Goal: Information Seeking & Learning: Learn about a topic

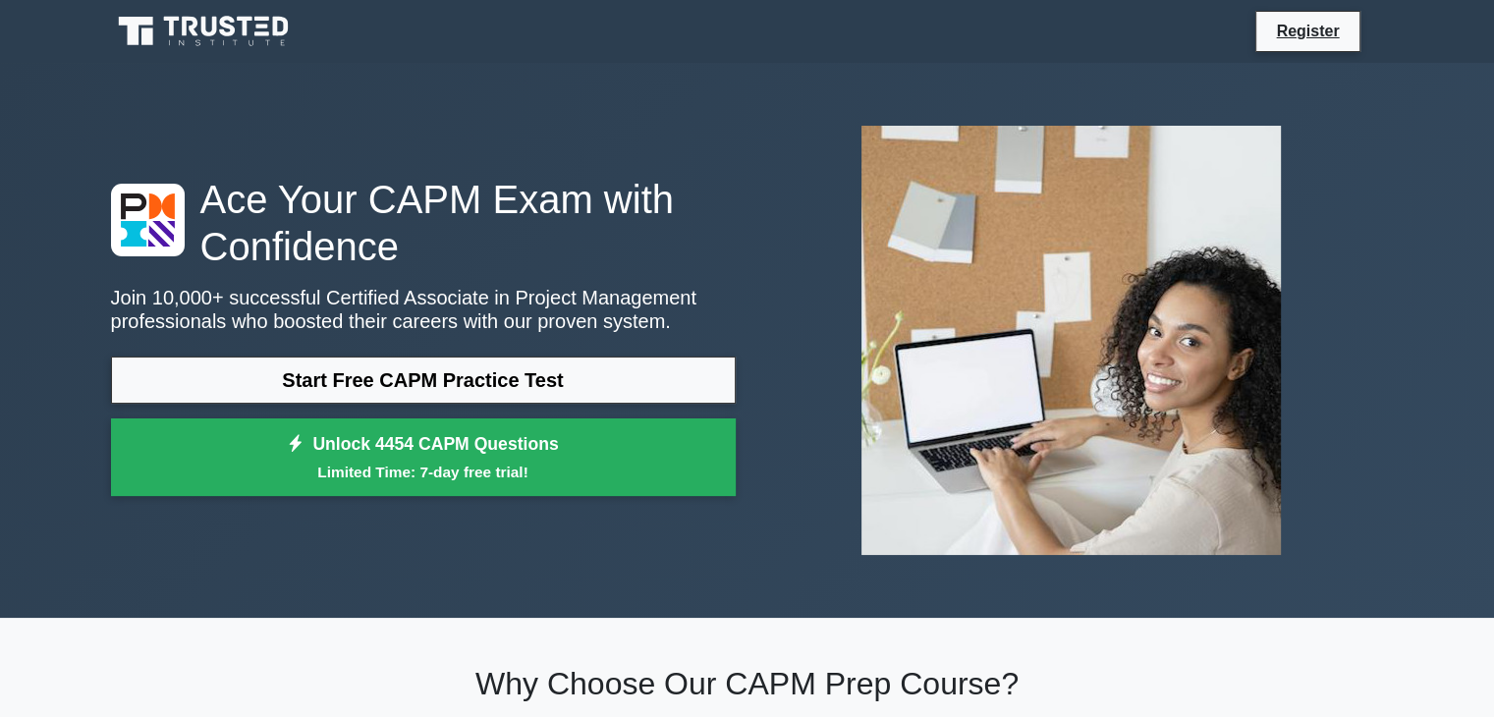
click at [461, 441] on link "Unlock 4454 CAPM Questions Limited Time: 7-day free trial!" at bounding box center [423, 457] width 625 height 79
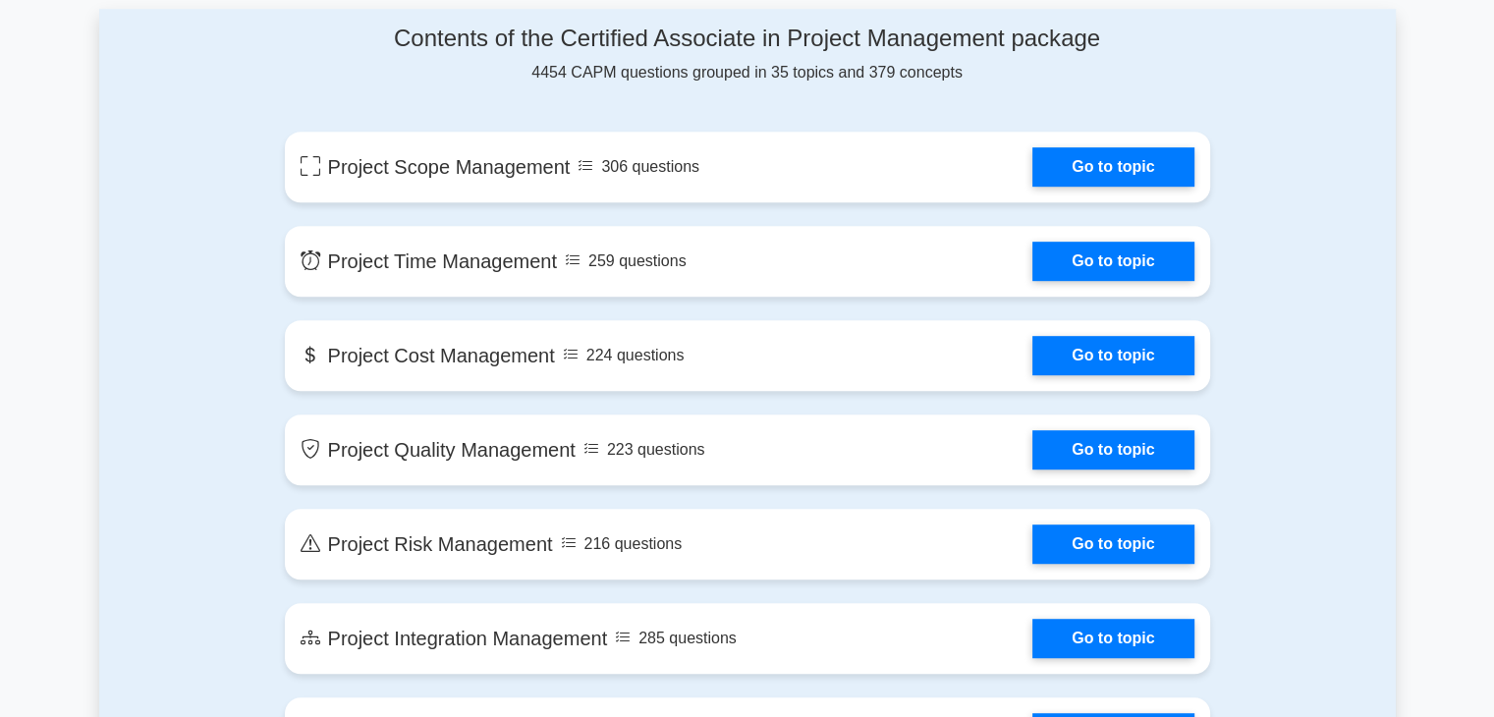
scroll to position [1036, 0]
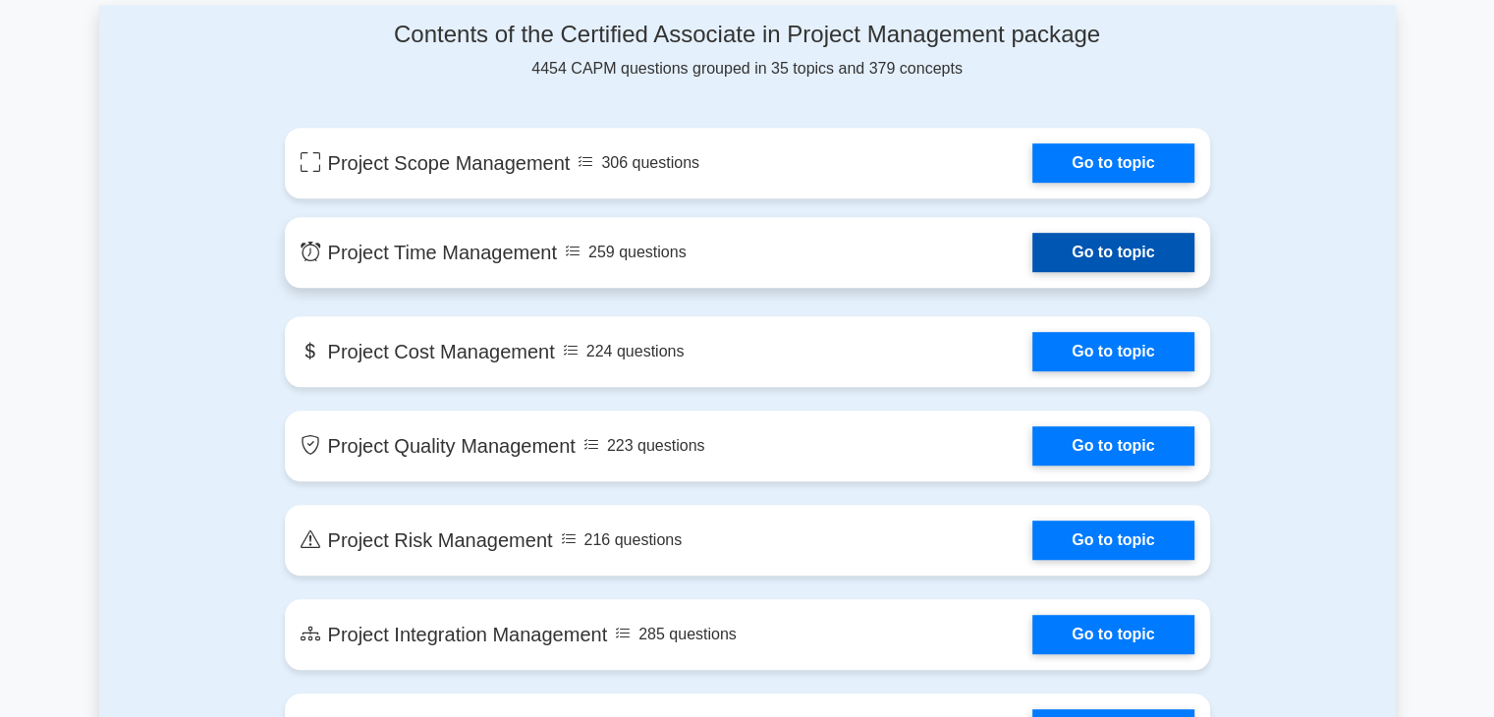
click at [1111, 262] on link "Go to topic" at bounding box center [1112, 252] width 161 height 39
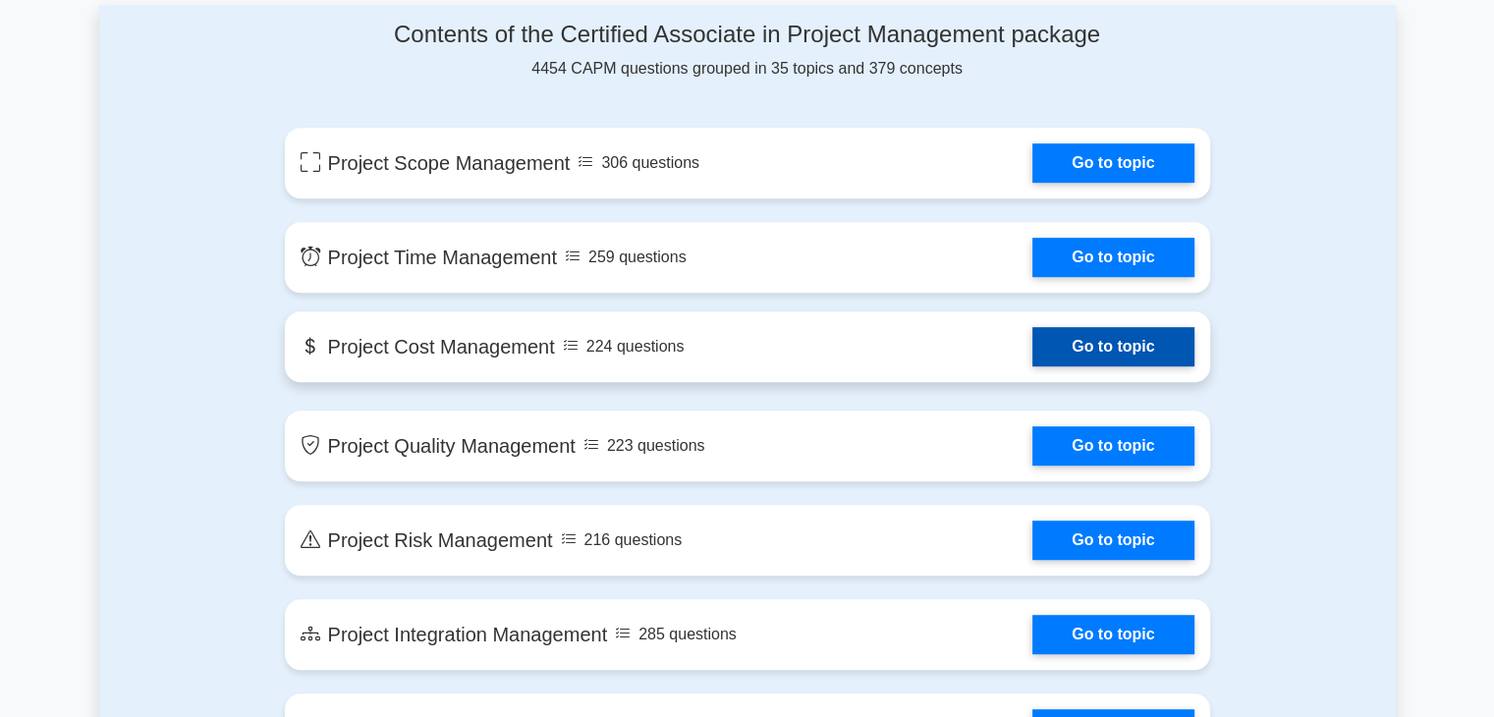
click at [1032, 335] on link "Go to topic" at bounding box center [1112, 346] width 161 height 39
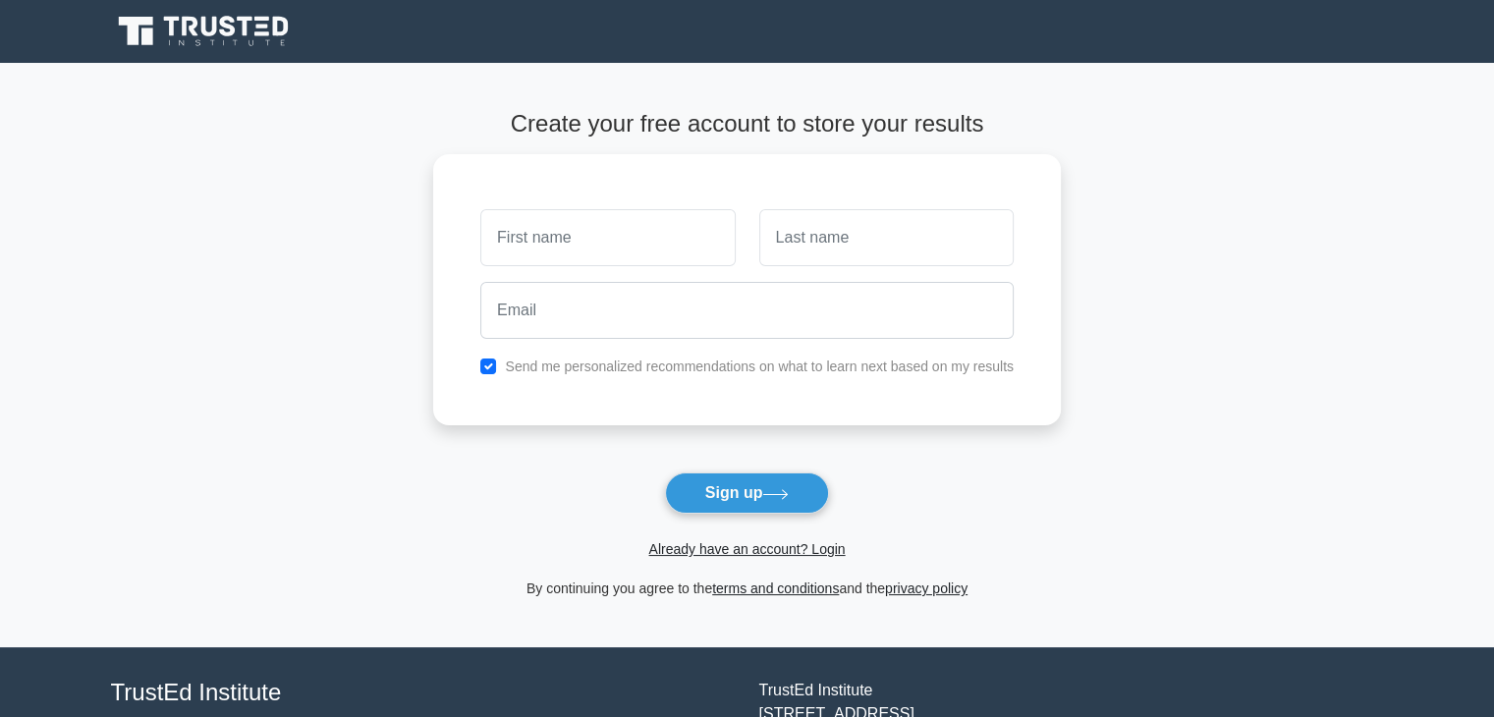
click at [165, 496] on main "Create your free account to store your results Send me personalized recommendat…" at bounding box center [747, 355] width 1494 height 584
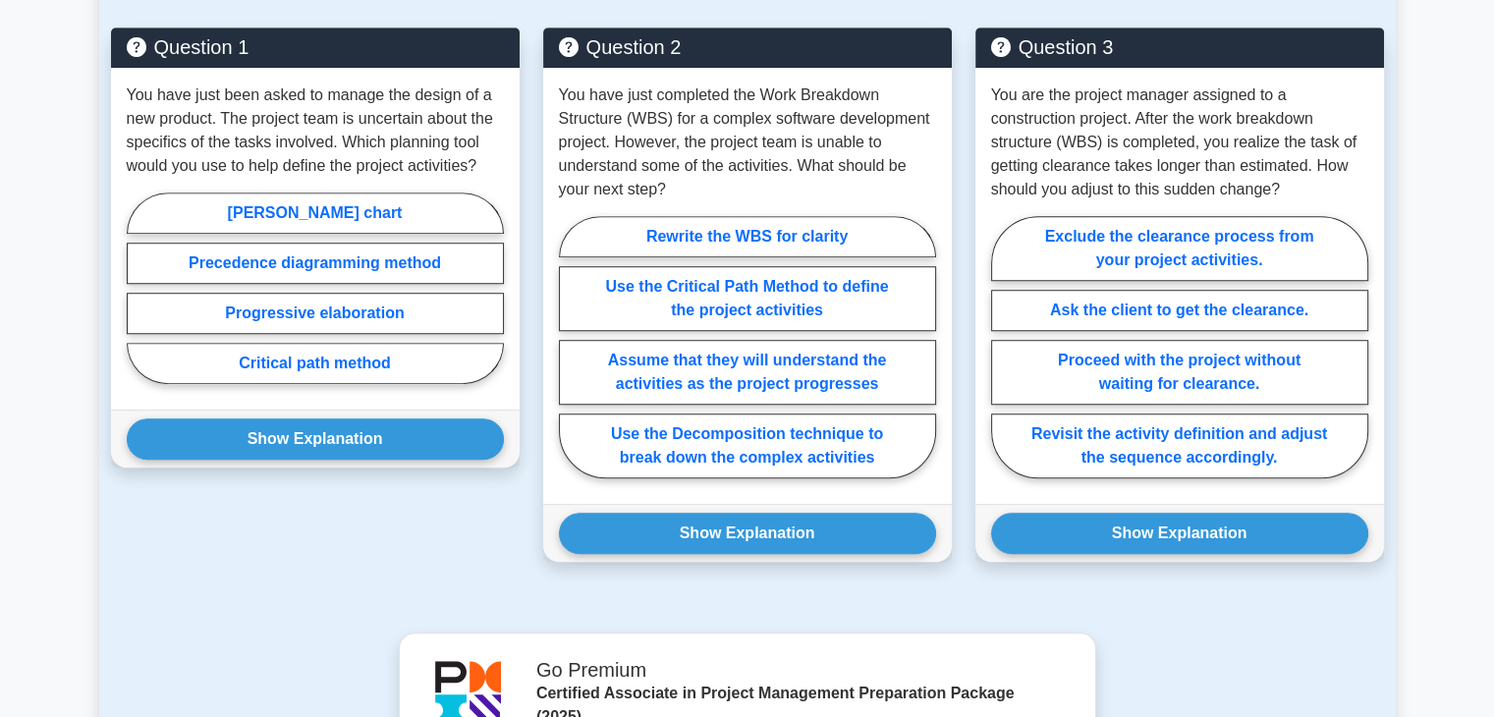
scroll to position [1373, 0]
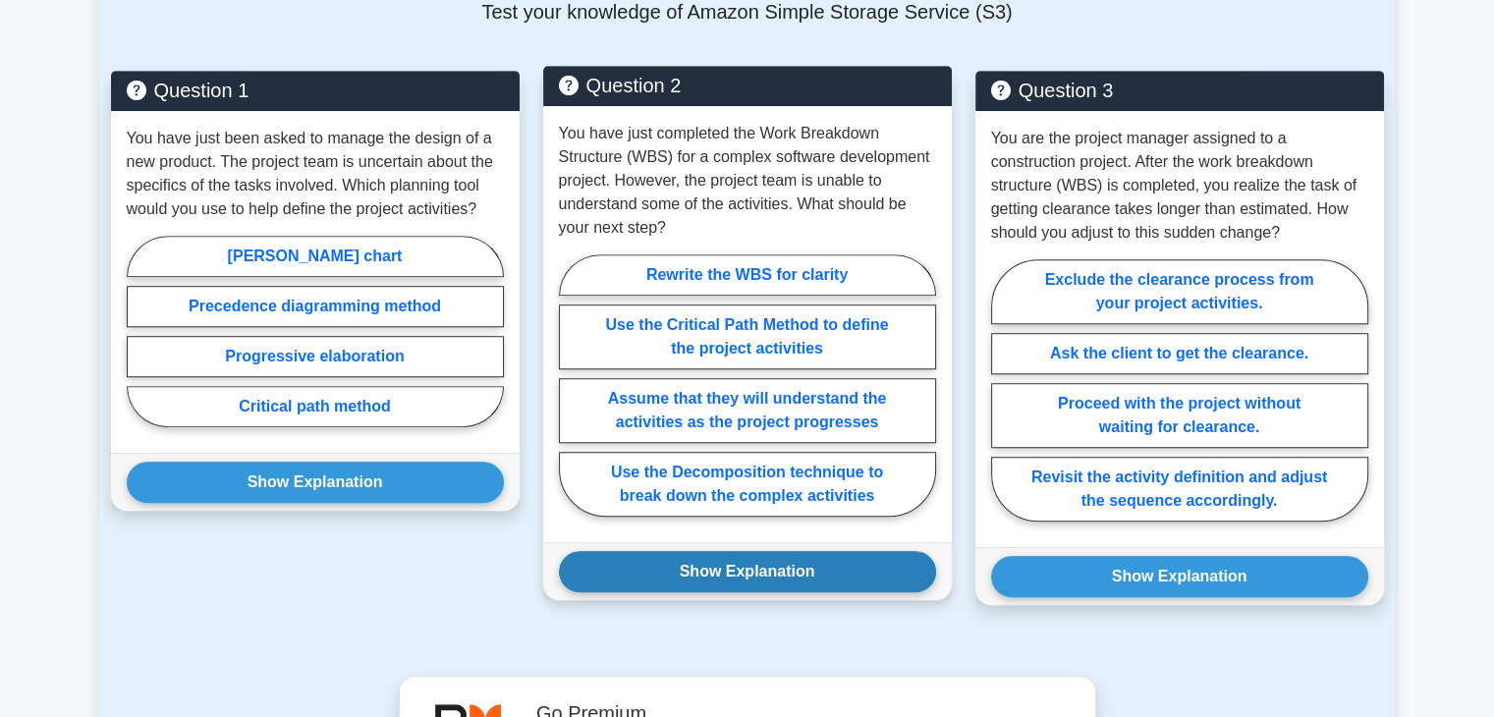
click at [595, 592] on button "Show Explanation" at bounding box center [747, 571] width 377 height 41
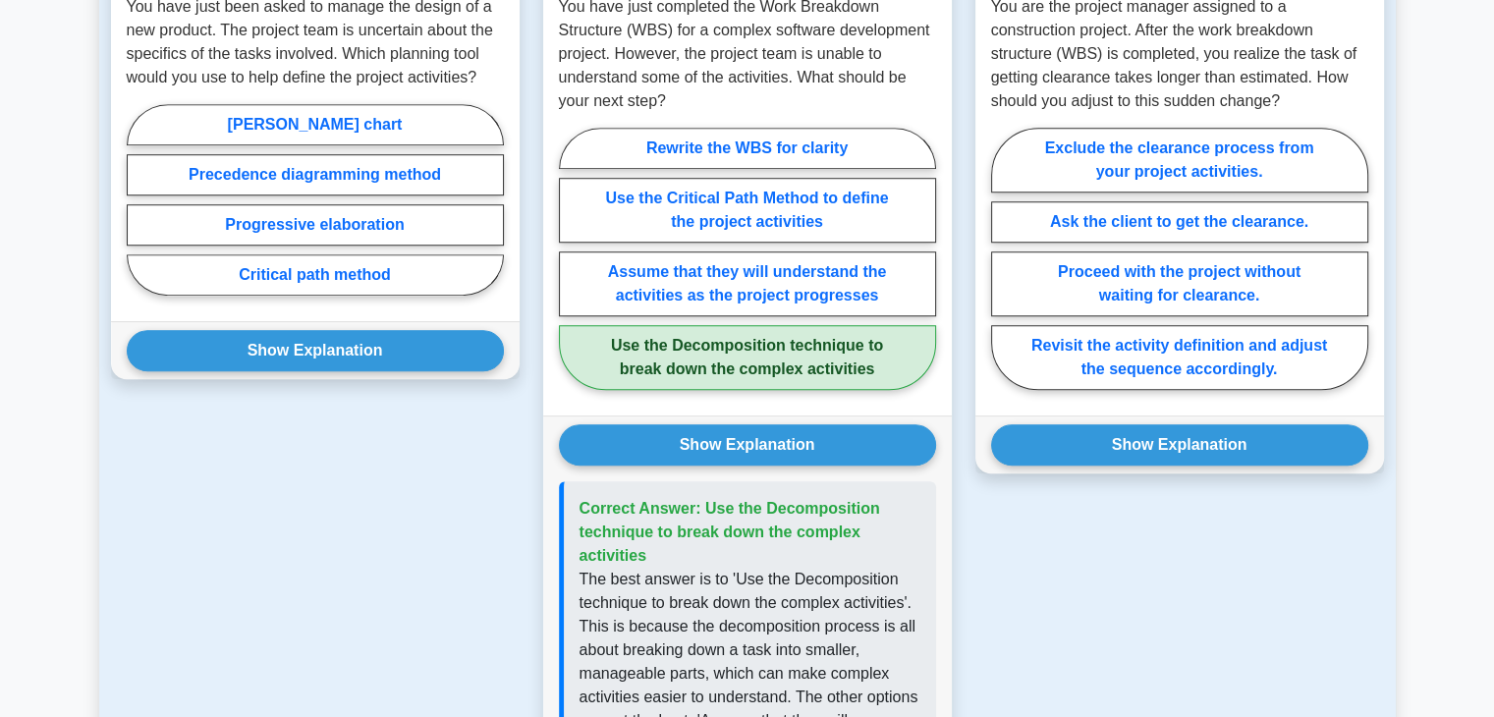
scroll to position [1491, 0]
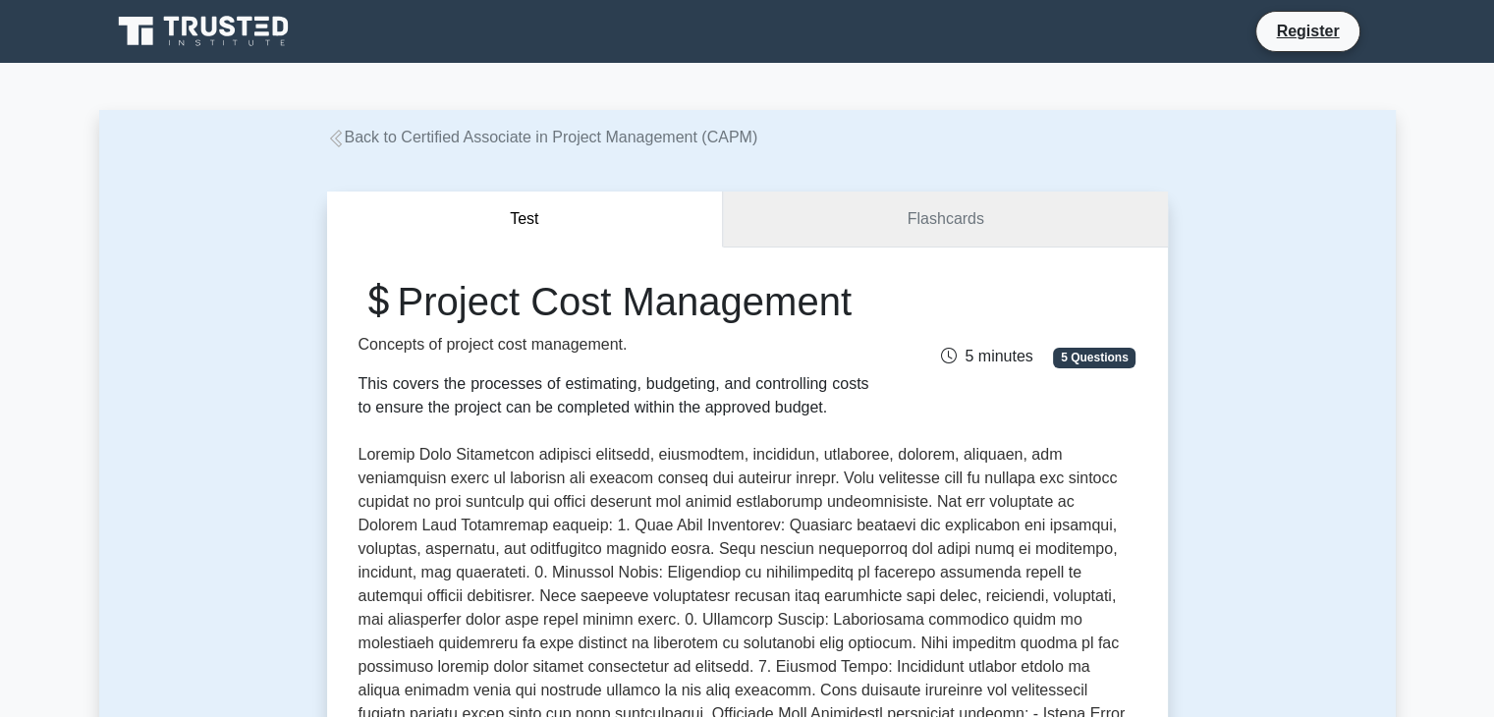
click at [845, 226] on link "Flashcards" at bounding box center [945, 220] width 444 height 56
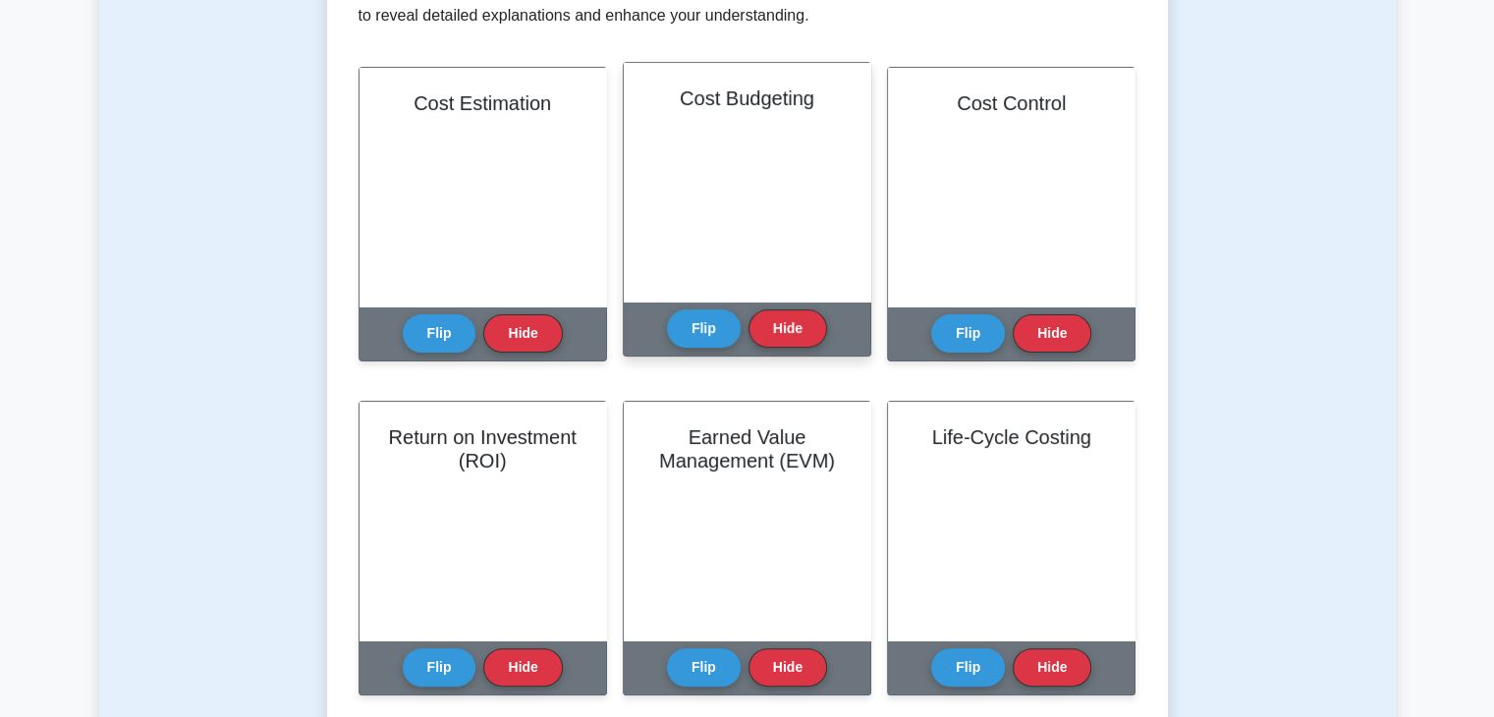
scroll to position [467, 0]
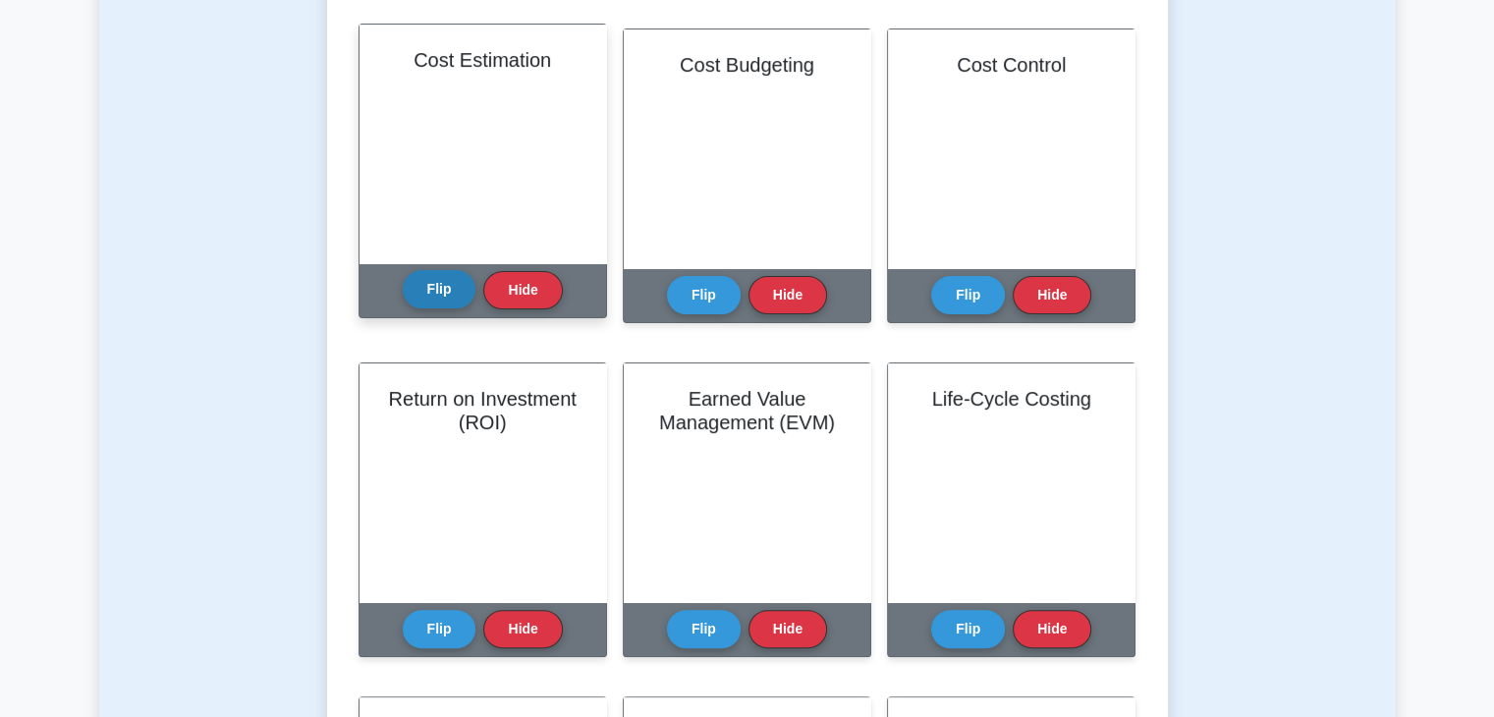
click at [436, 296] on button "Flip" at bounding box center [440, 289] width 74 height 38
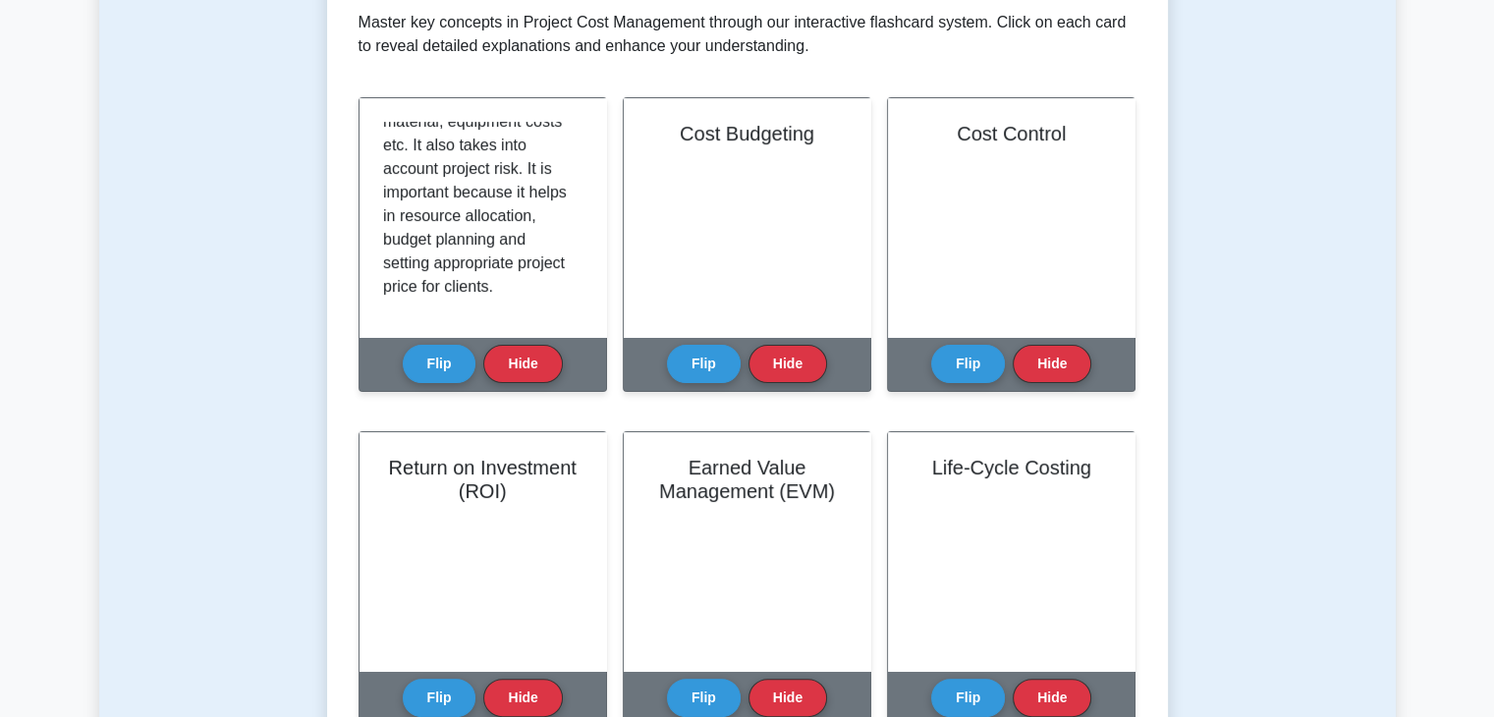
scroll to position [0, 0]
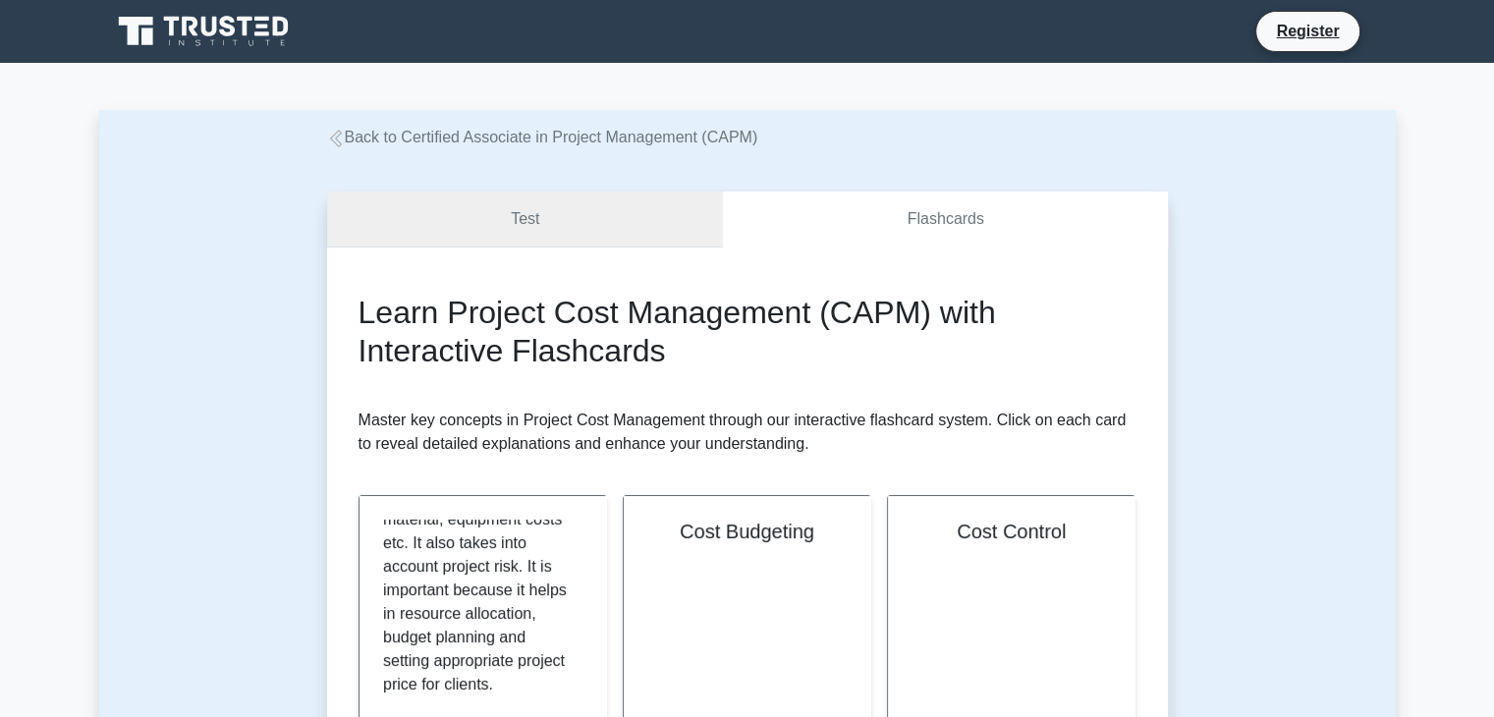
click at [397, 216] on link "Test" at bounding box center [525, 220] width 397 height 56
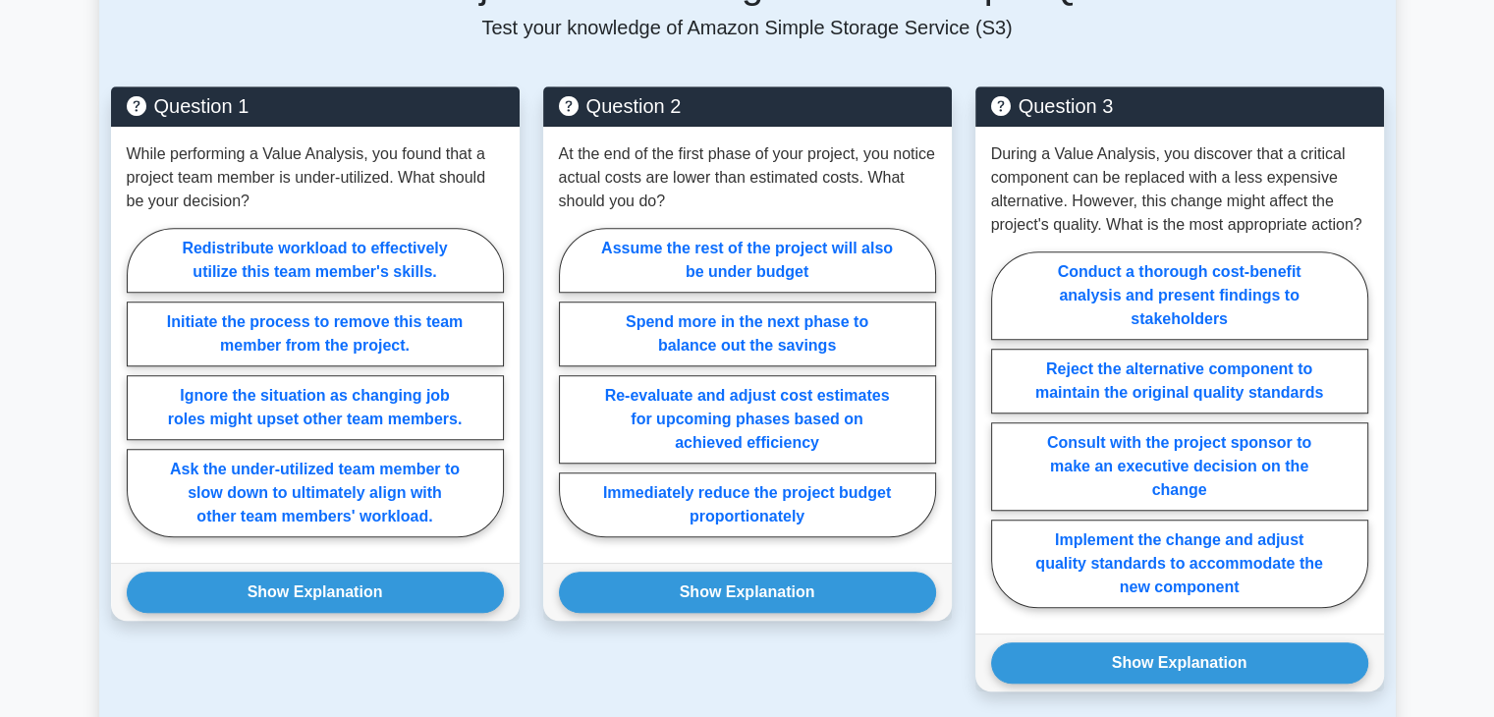
scroll to position [1378, 0]
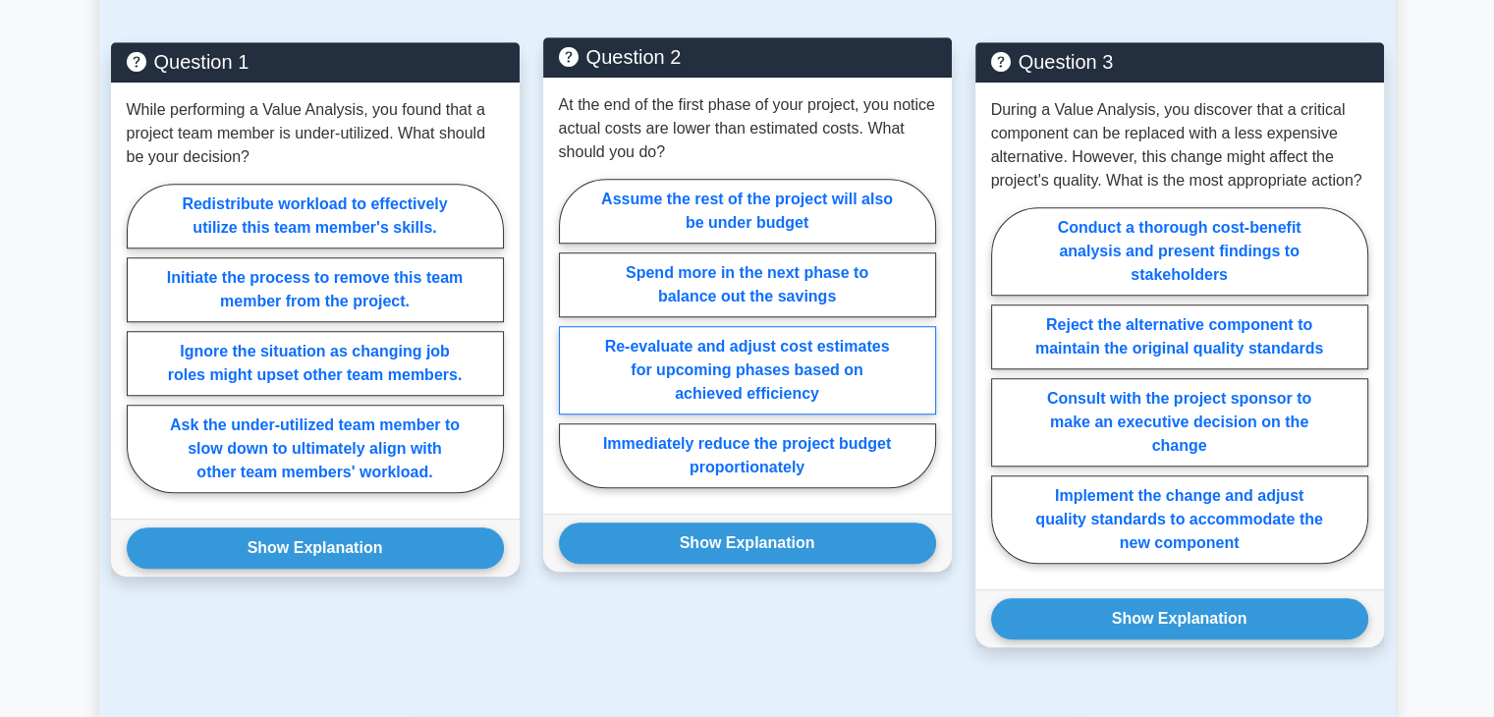
click at [869, 414] on label "Re-evaluate and adjust cost estimates for upcoming phases based on achieved eff…" at bounding box center [747, 370] width 377 height 88
click at [572, 346] on input "Re-evaluate and adjust cost estimates for upcoming phases based on achieved eff…" at bounding box center [565, 339] width 13 height 13
radio input "true"
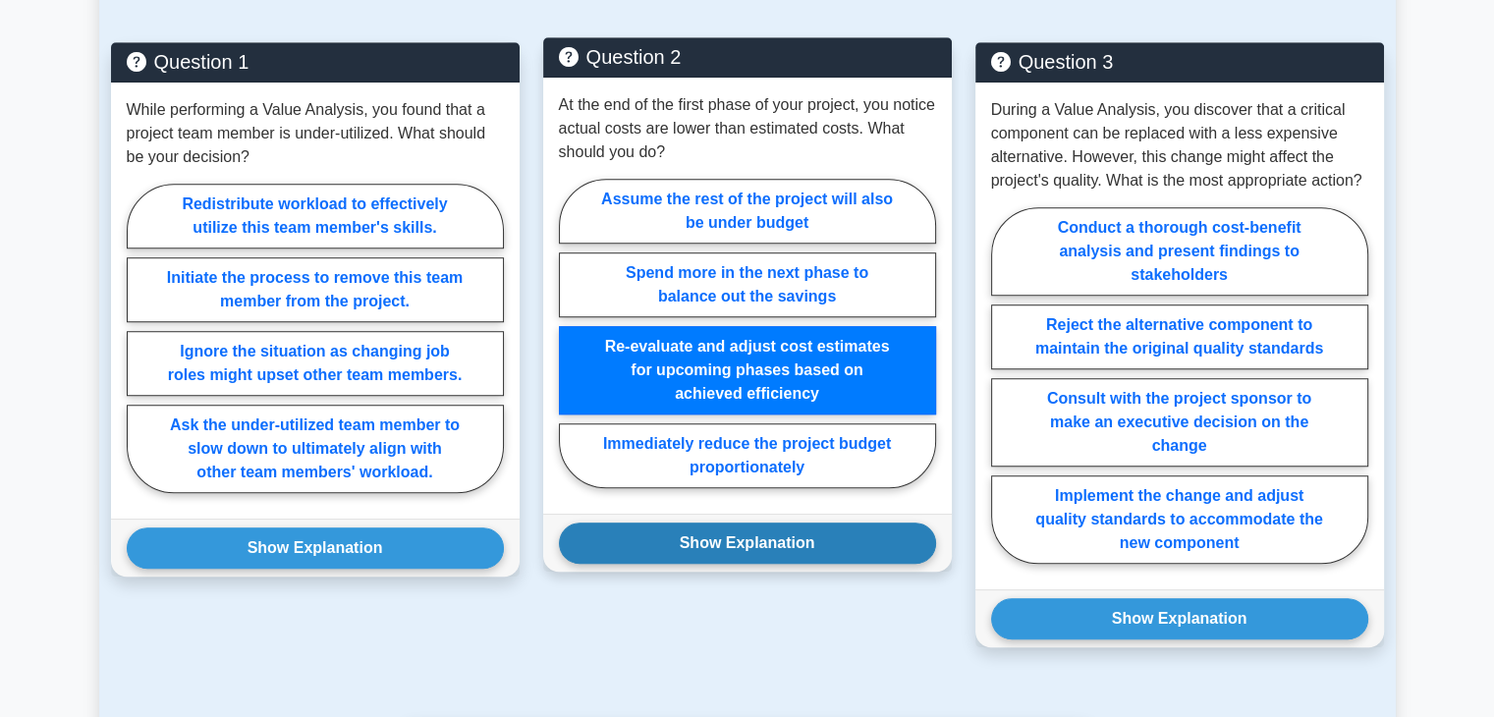
click at [851, 564] on button "Show Explanation" at bounding box center [747, 542] width 377 height 41
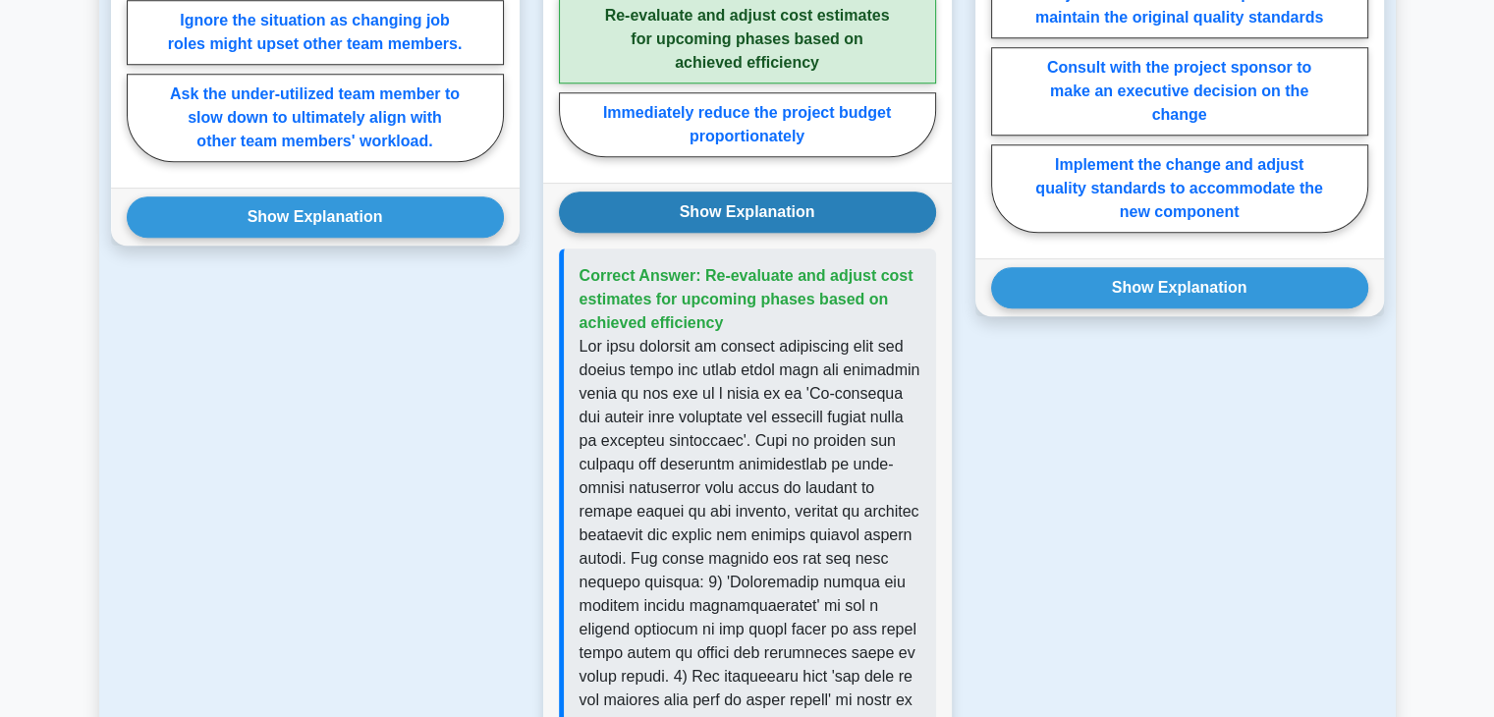
scroll to position [1709, 0]
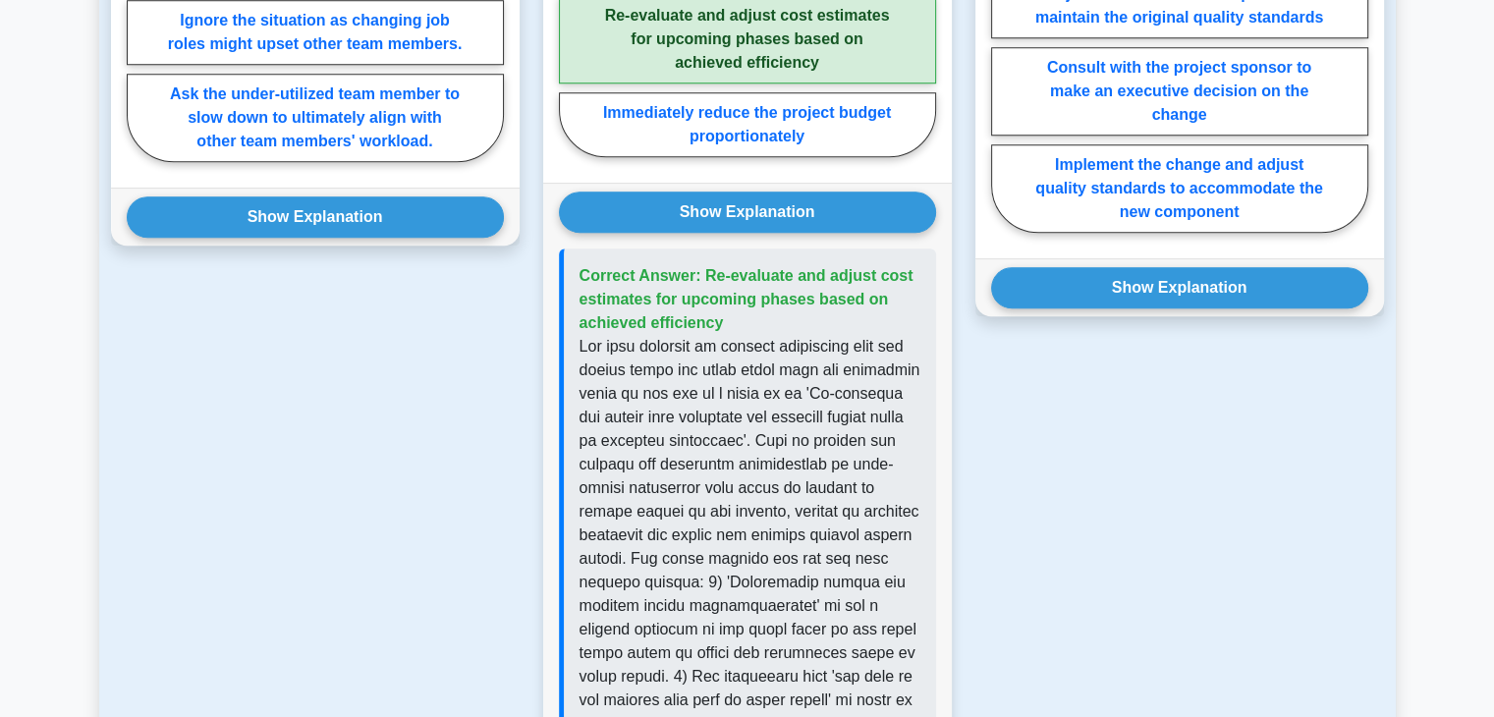
click at [901, 459] on p at bounding box center [749, 606] width 341 height 542
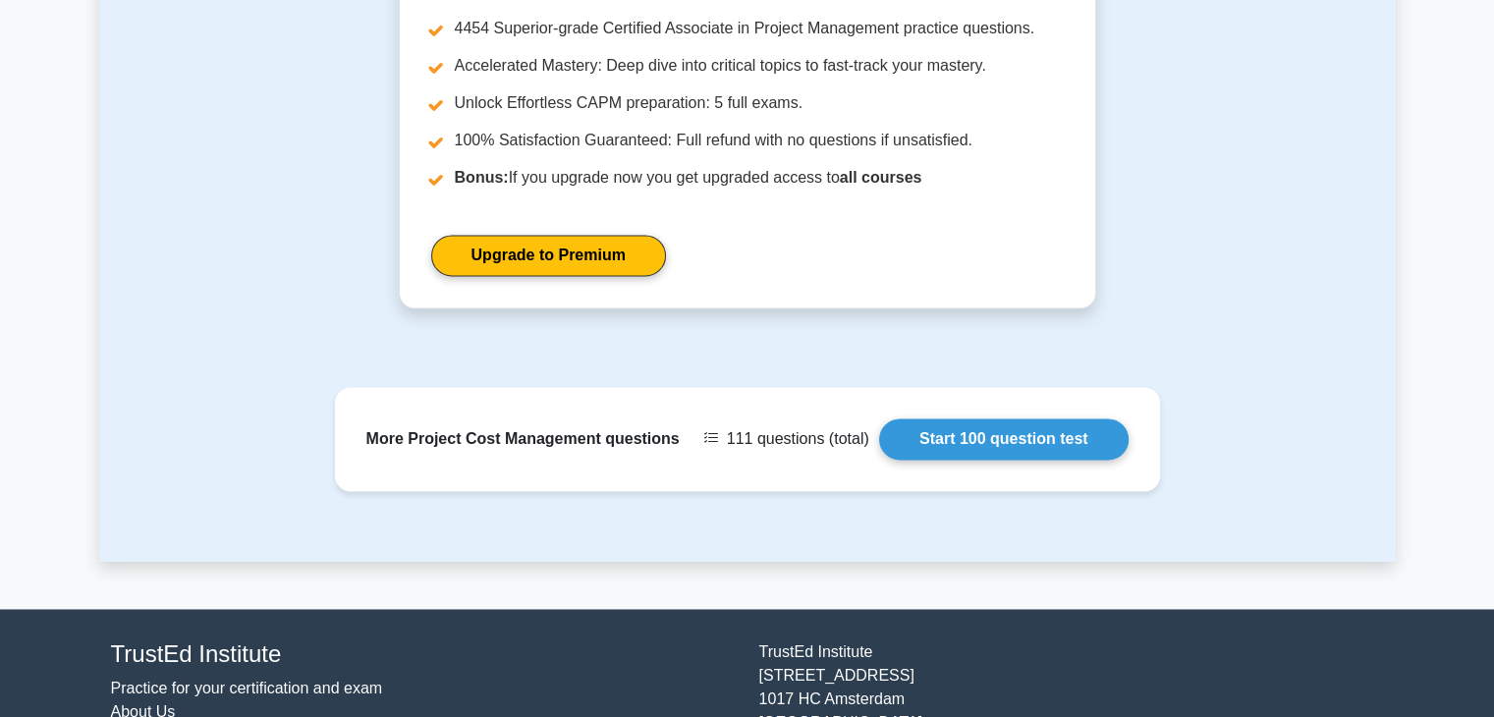
scroll to position [2979, 0]
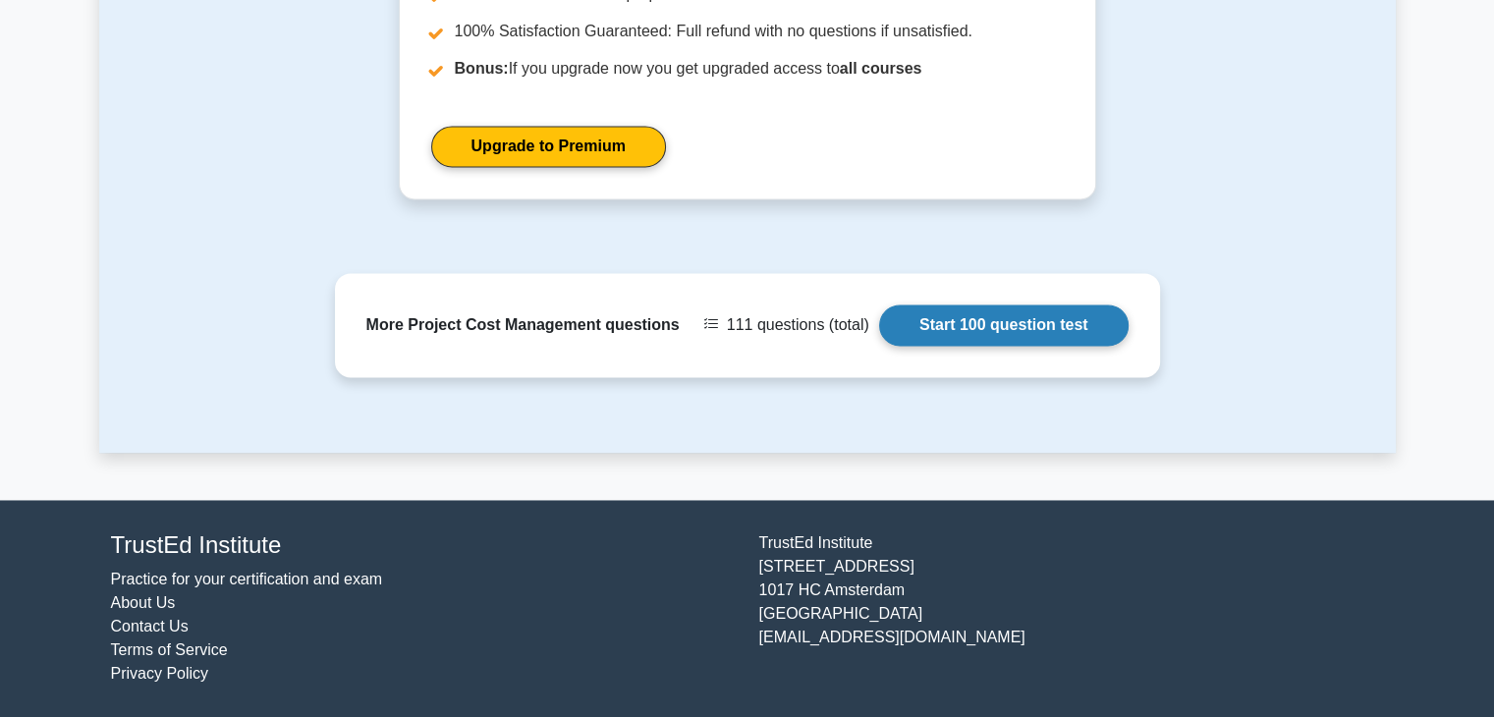
click at [978, 337] on link "Start 100 question test" at bounding box center [1003, 324] width 249 height 41
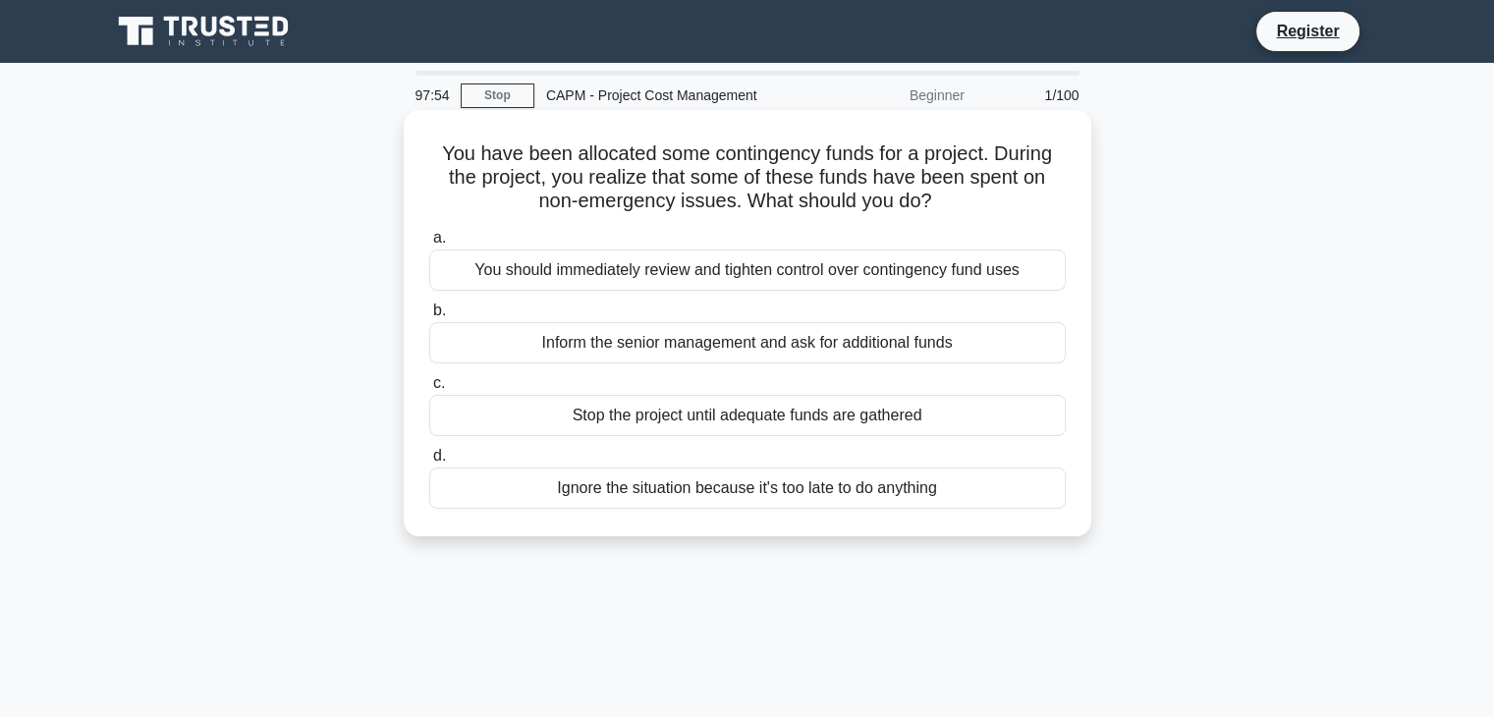
click at [599, 419] on div "Stop the project until adequate funds are gathered" at bounding box center [747, 415] width 636 height 41
click at [429, 390] on input "c. Stop the project until adequate funds are gathered" at bounding box center [429, 383] width 0 height 13
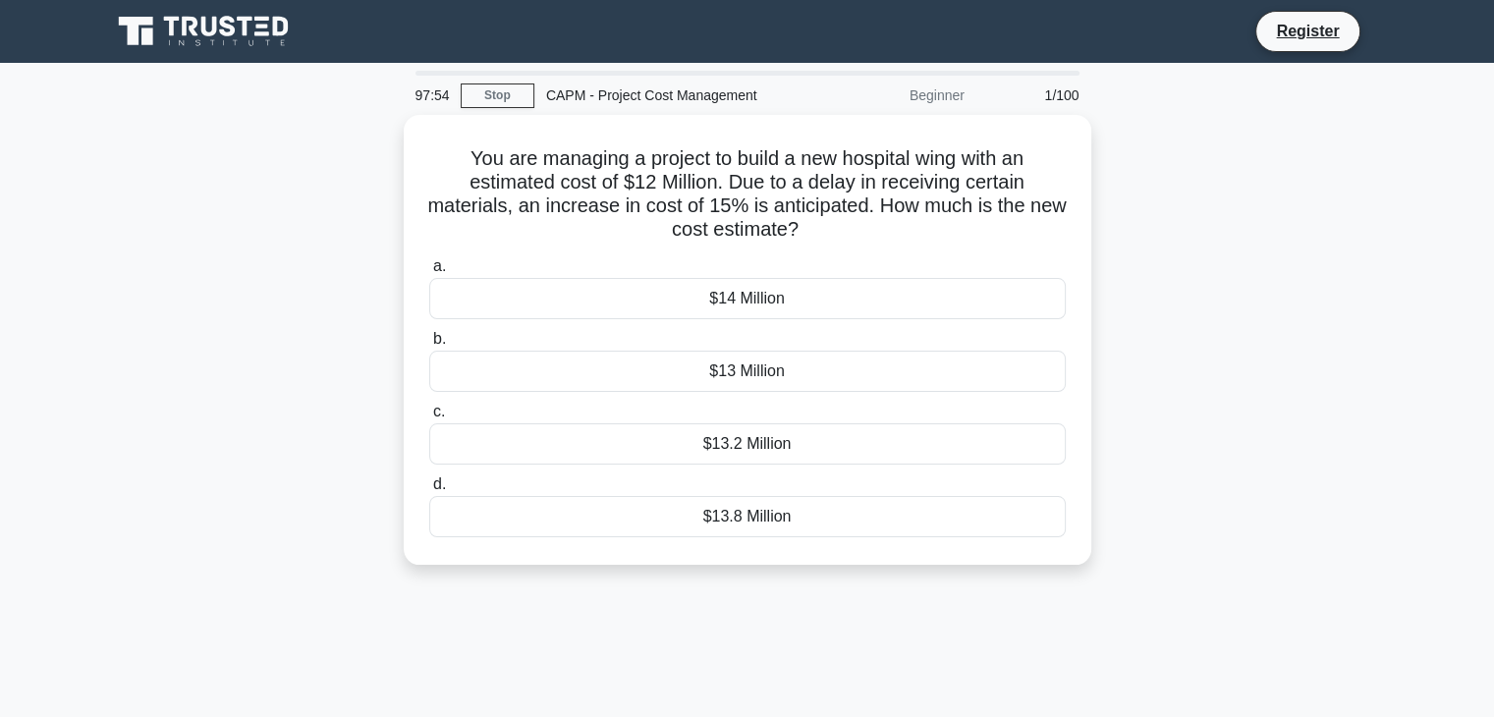
click at [599, 423] on div "$13.2 Million" at bounding box center [747, 443] width 636 height 41
click at [429, 418] on input "c. $13.2 Million" at bounding box center [429, 412] width 0 height 13
